Goal: Obtain resource: Download file/media

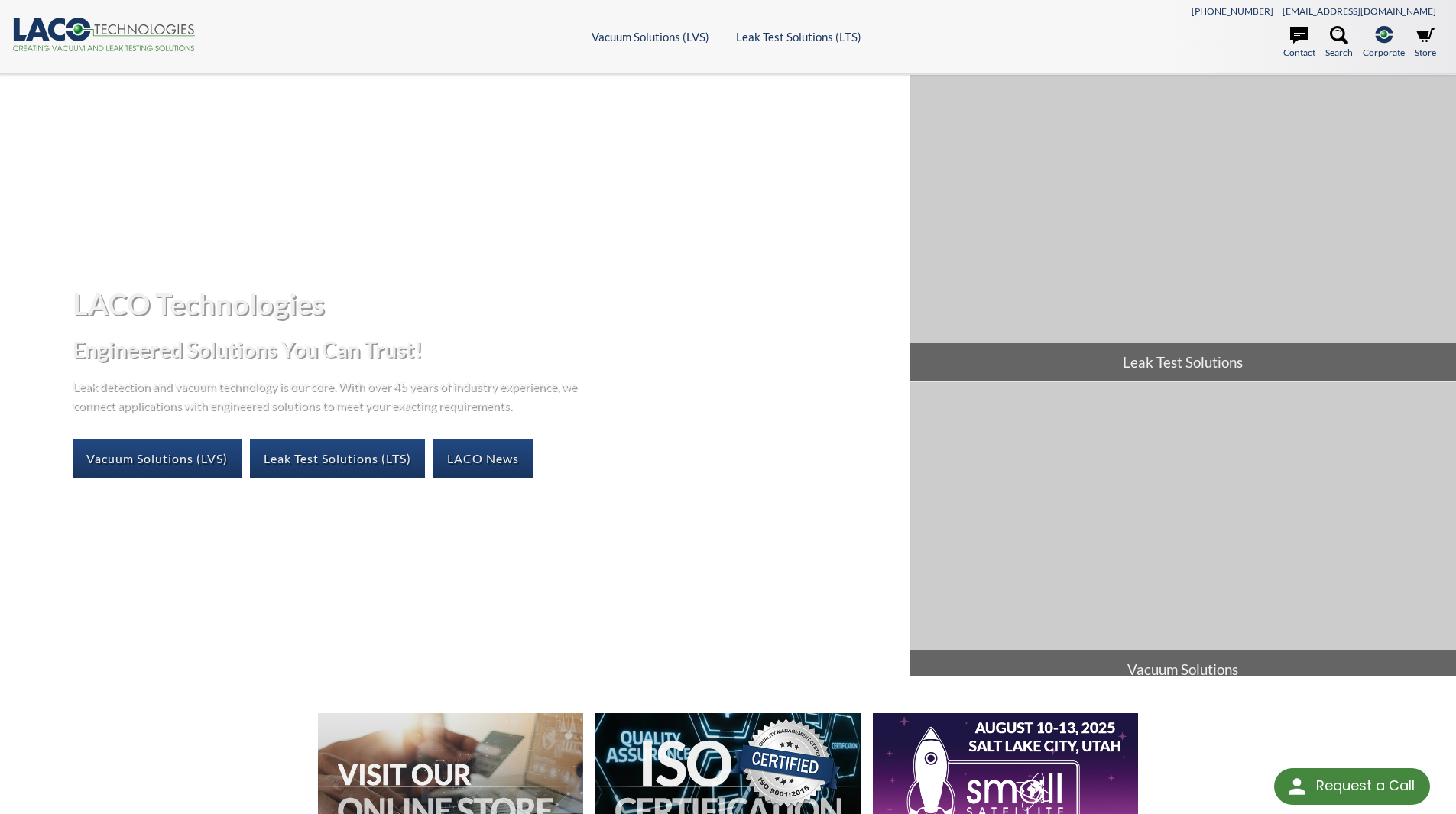
click at [48, 16] on header ".cls-1{fill:#193661;}.cls-2{fill:#58595b;}.cls-3{fill:url(#radial-gradient);}.c…" at bounding box center [728, 37] width 1456 height 74
click at [50, 26] on icon at bounding box center [56, 29] width 17 height 23
click at [1437, 42] on ul "Contact Search .st-0{fill:#193661;} .st-1{fill:url(#SVGID_1_a);} Corporate LACO…" at bounding box center [1265, 45] width 357 height 39
click at [1433, 40] on icon at bounding box center [1426, 35] width 18 height 18
